Goal: Task Accomplishment & Management: Manage account settings

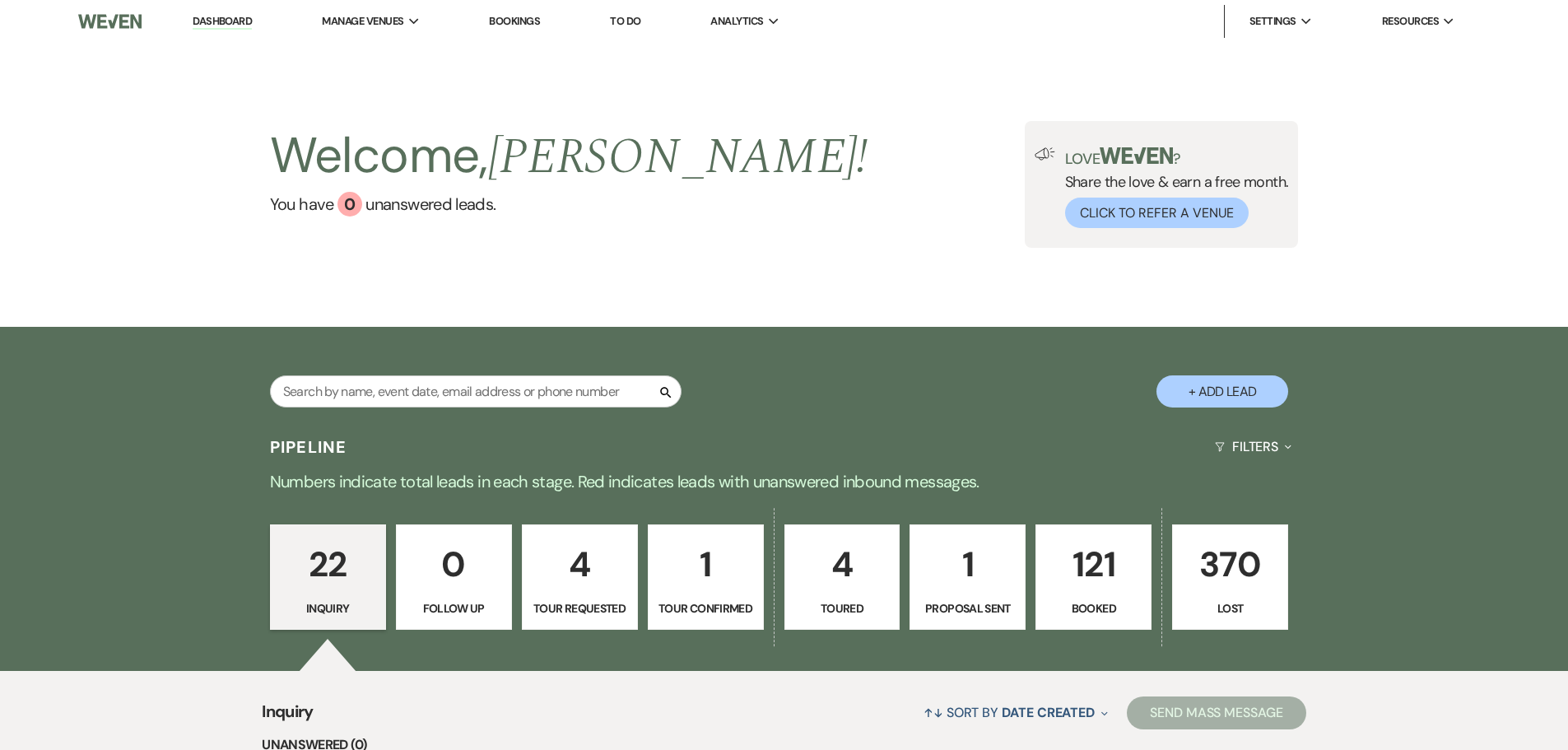
click at [218, 28] on link "Dashboard" at bounding box center [221, 21] width 59 height 16
click at [778, 589] on div "22 Inquiry 0 Follow Up 4 Tour Requested 1 Tour Confirmed 4 Toured 1 Proposal Se…" at bounding box center [784, 588] width 1185 height 166
click at [784, 596] on link "4 Toured" at bounding box center [843, 577] width 117 height 106
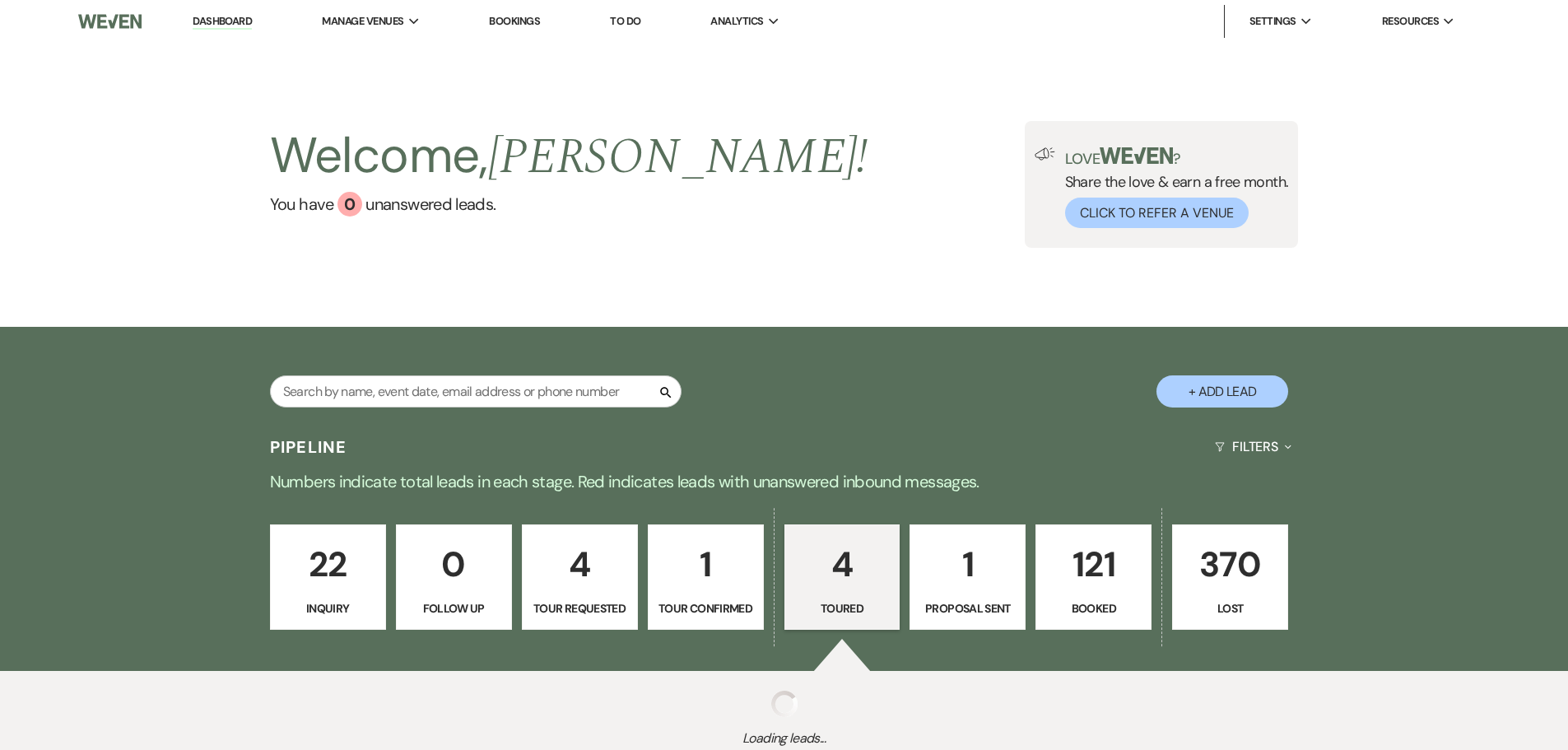
select select "5"
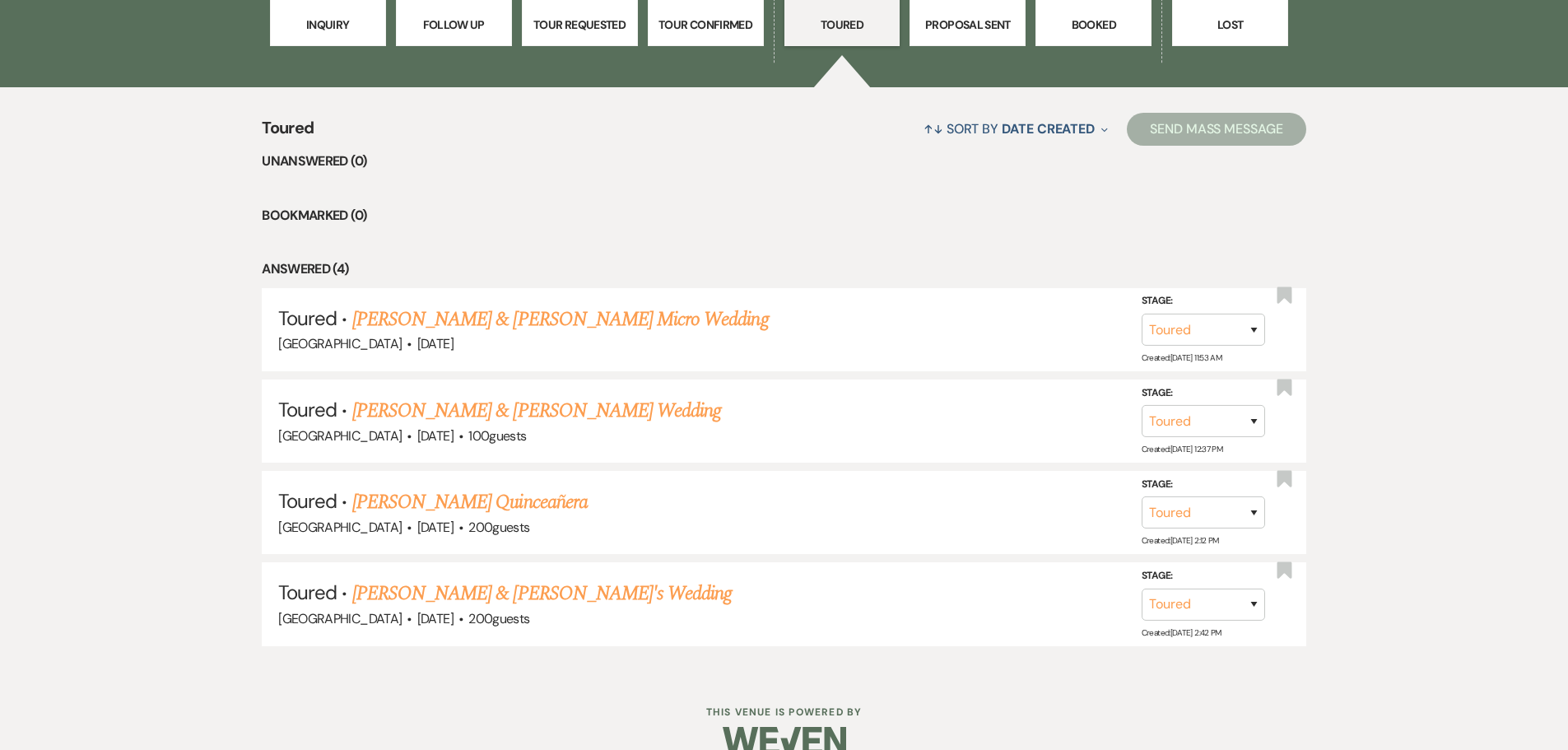
scroll to position [614, 0]
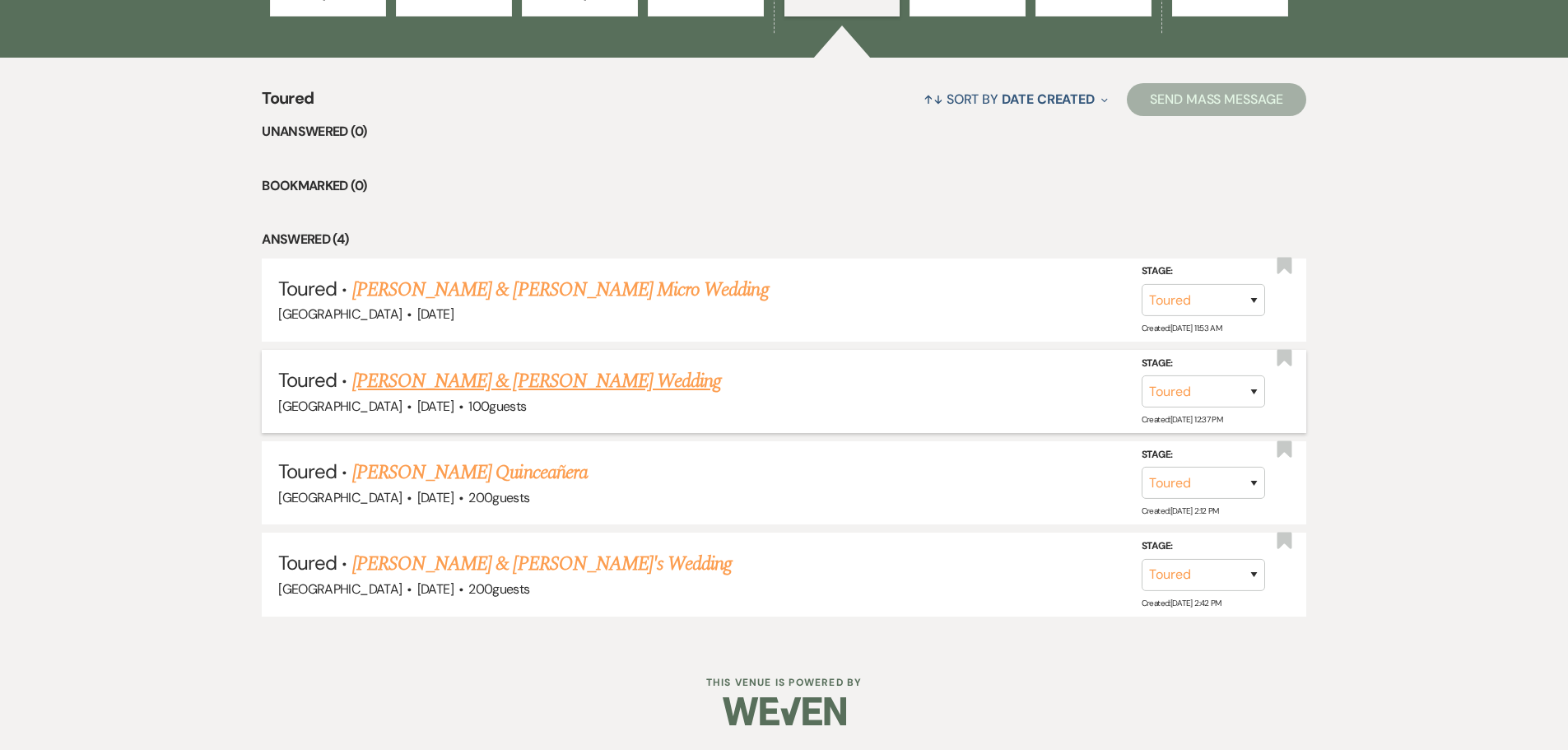
click at [435, 379] on link "Garret Olson & Ashley Gannon's Wedding" at bounding box center [537, 381] width 369 height 30
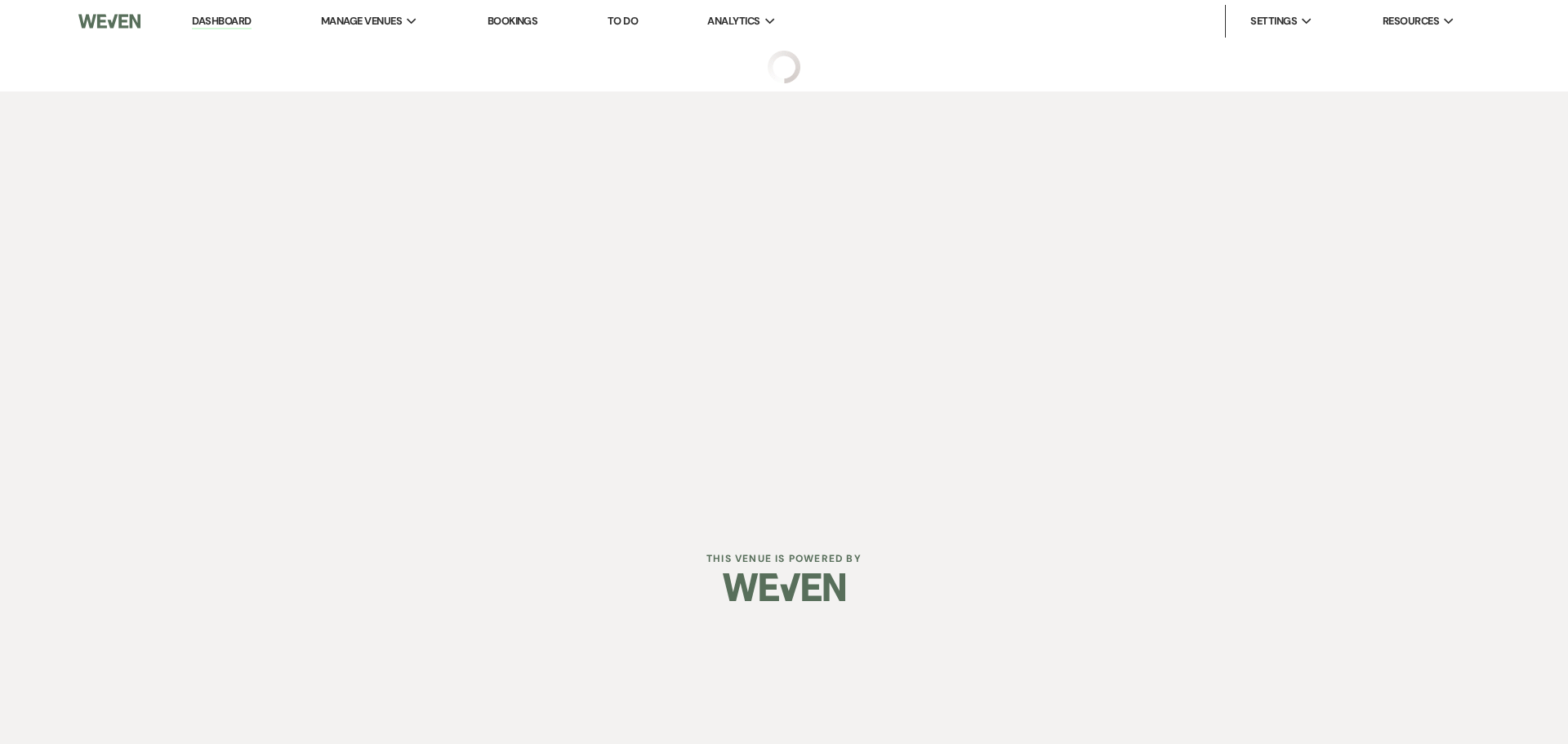
select select "5"
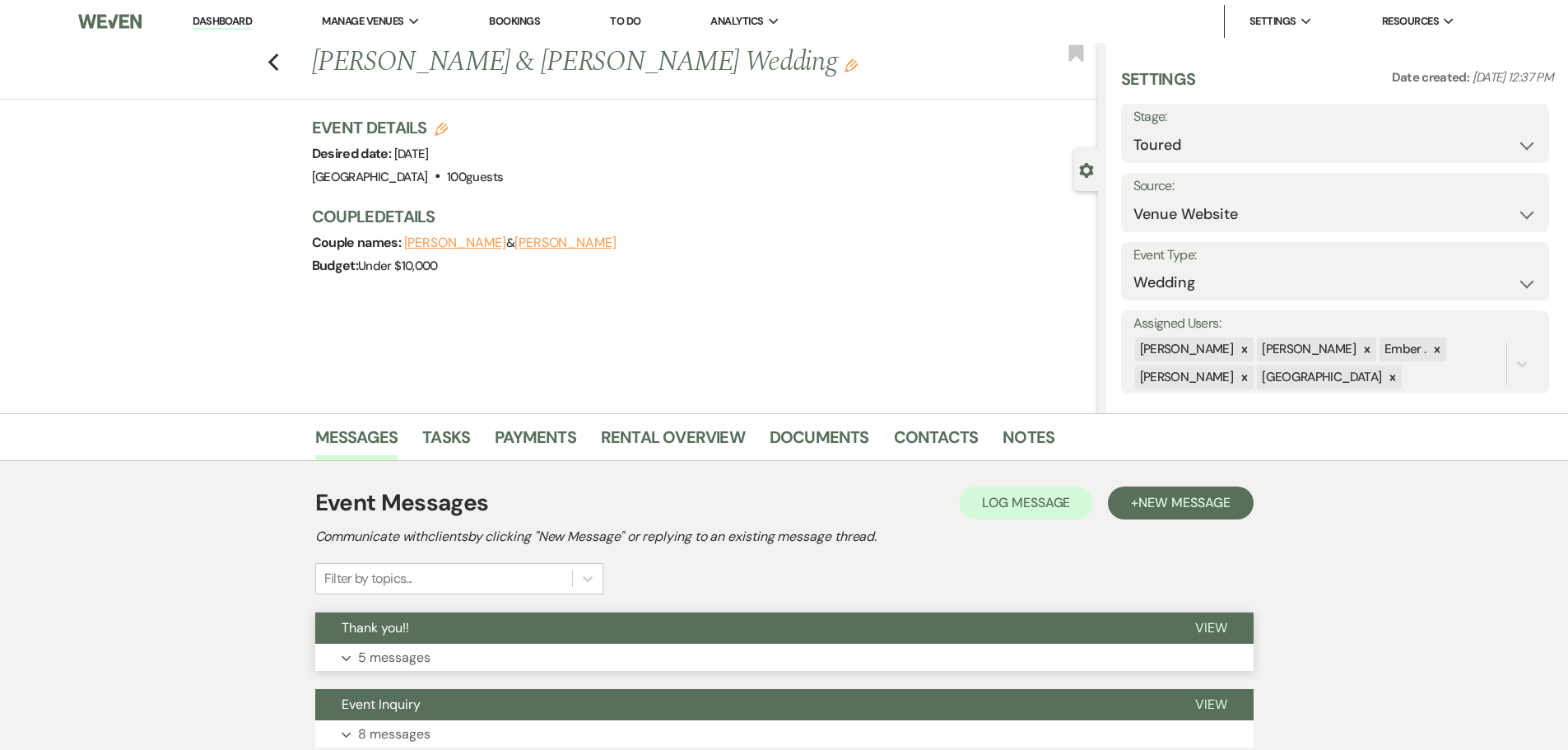
click at [414, 658] on p "5 messages" at bounding box center [394, 658] width 73 height 21
